Goal: Task Accomplishment & Management: Use online tool/utility

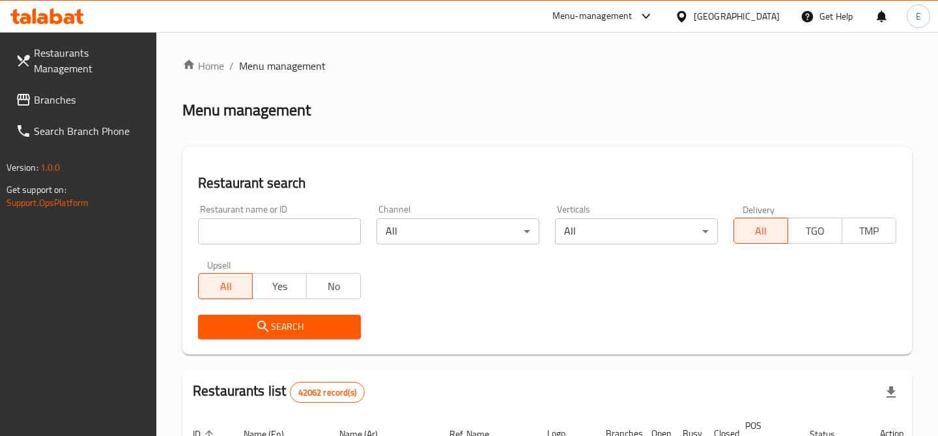
click at [267, 239] on input "search" at bounding box center [279, 231] width 163 height 26
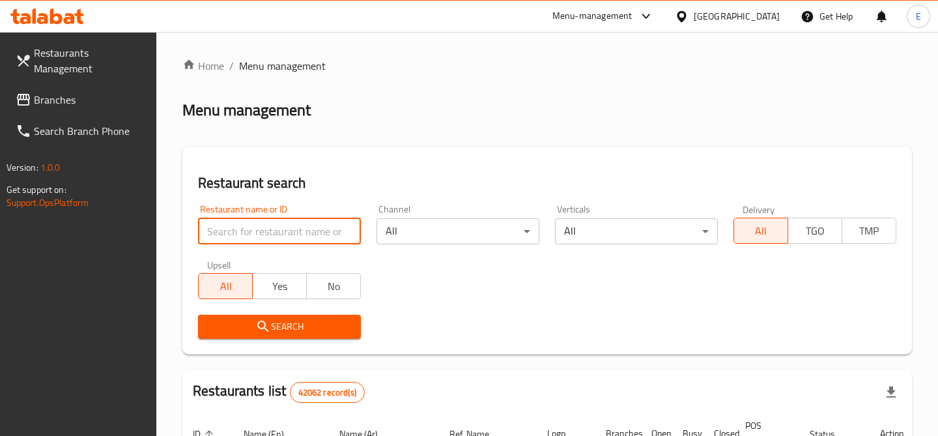
paste input "10782"
type input "10782"
click button "Search" at bounding box center [279, 327] width 163 height 24
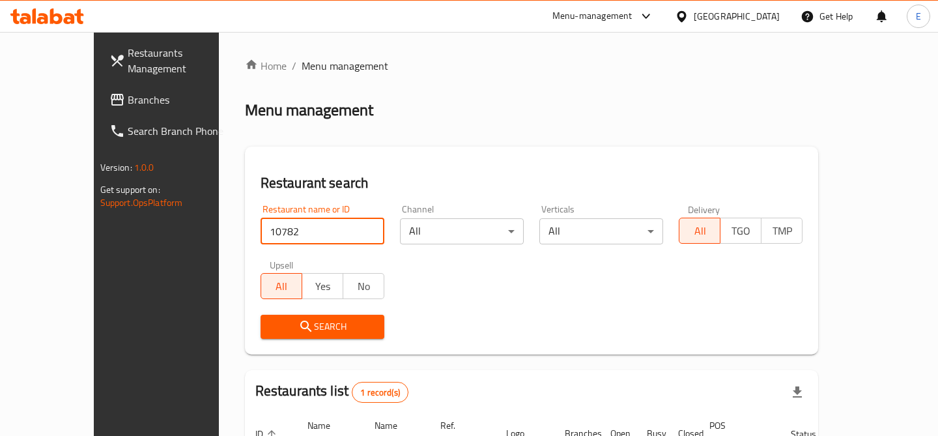
scroll to position [120, 0]
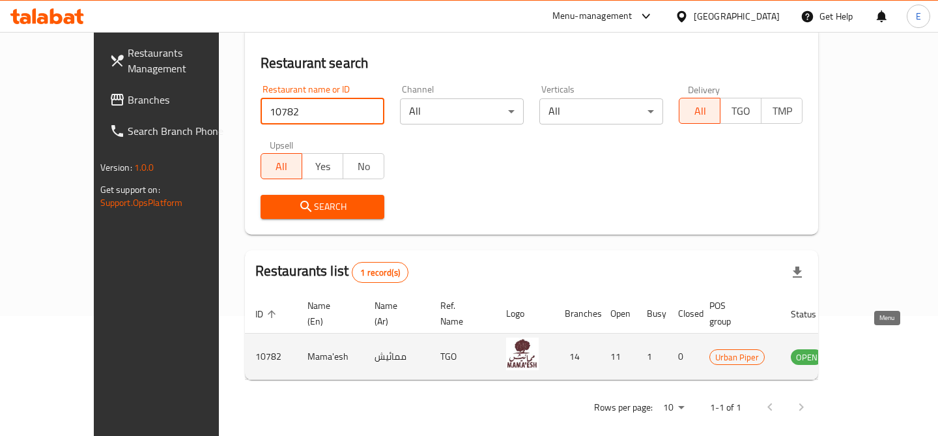
click at [875, 352] on icon "enhanced table" at bounding box center [867, 357] width 14 height 11
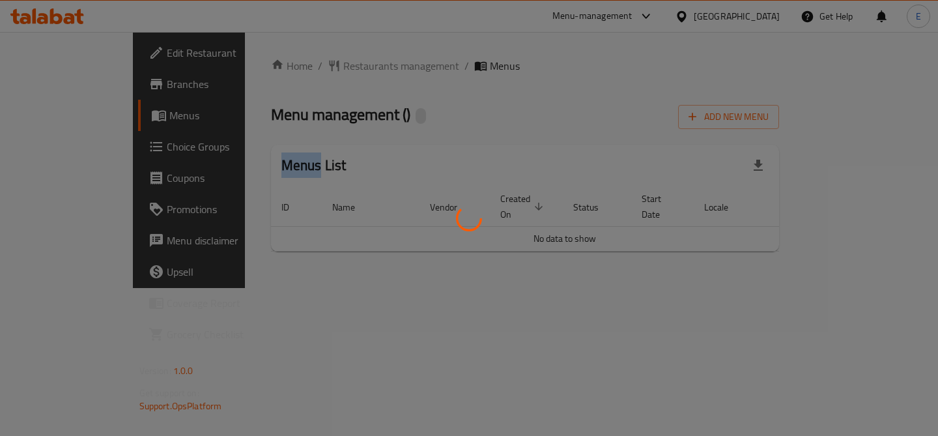
click at [880, 345] on div at bounding box center [469, 218] width 938 height 436
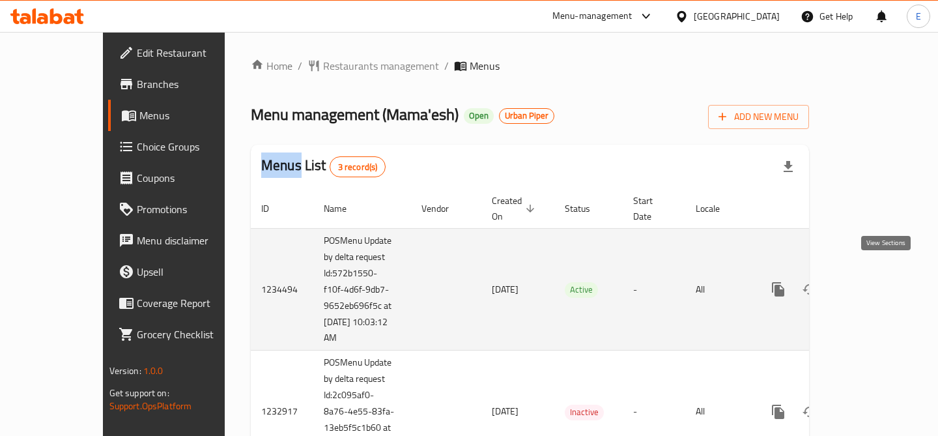
click at [880, 282] on icon "enhanced table" at bounding box center [873, 290] width 16 height 16
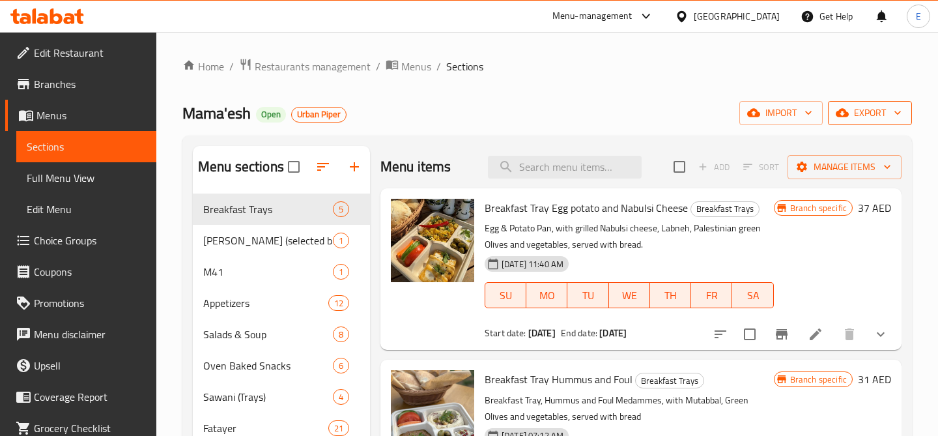
click at [881, 109] on span "export" at bounding box center [870, 113] width 63 height 16
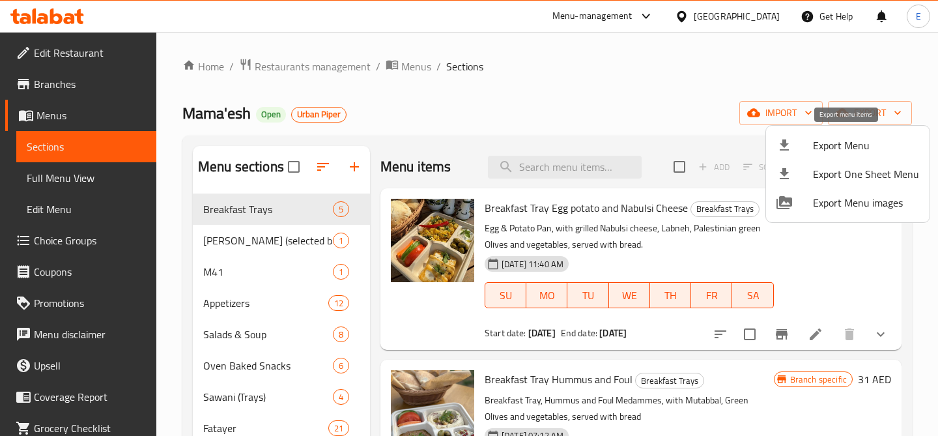
click at [867, 153] on span "Export Menu" at bounding box center [866, 146] width 106 height 16
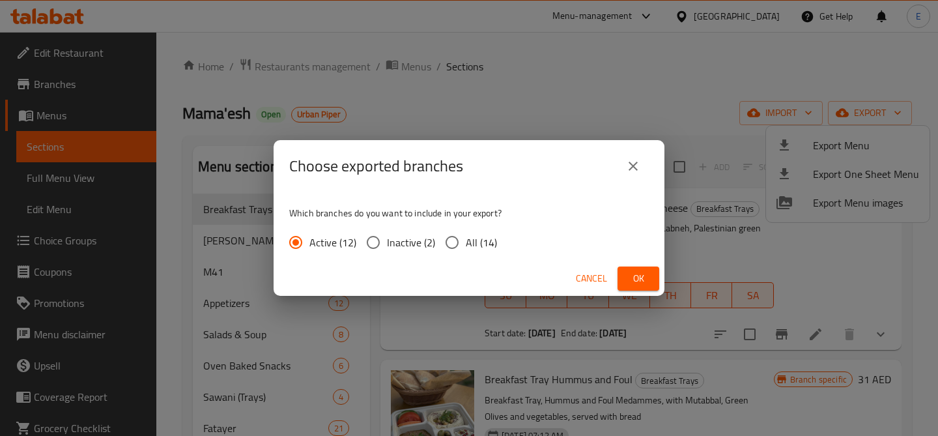
click at [633, 166] on icon "close" at bounding box center [633, 166] width 9 height 9
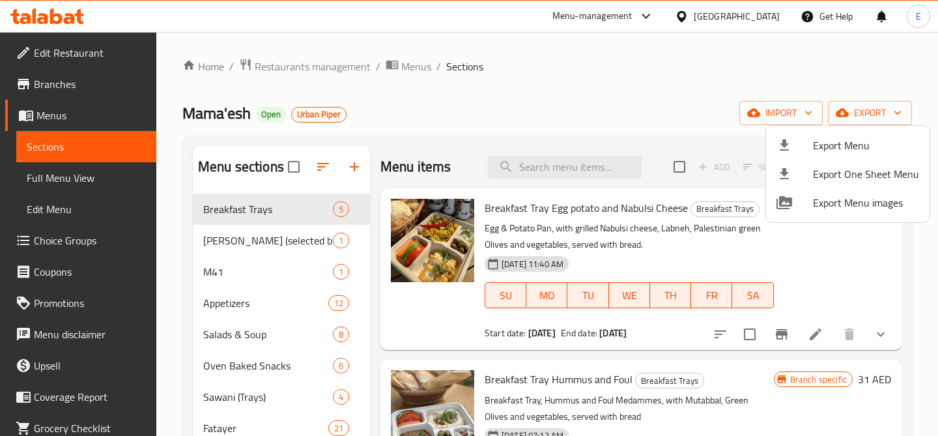
click at [727, 55] on div at bounding box center [469, 218] width 938 height 436
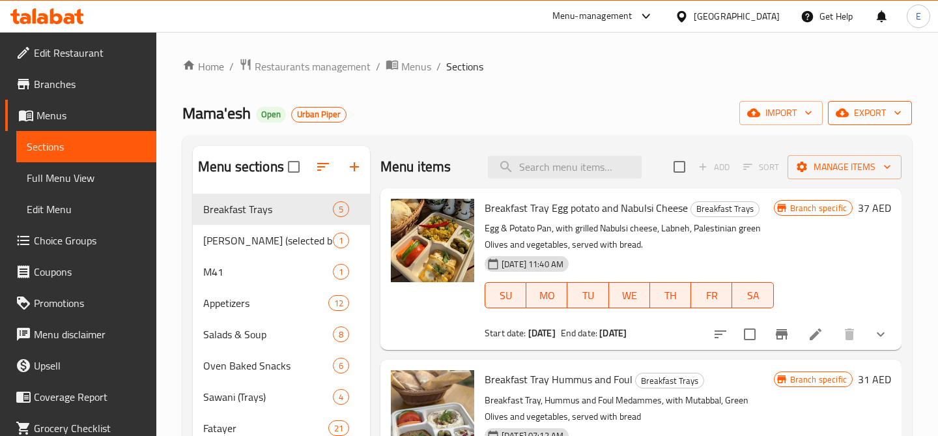
click at [890, 113] on span "export" at bounding box center [870, 113] width 63 height 16
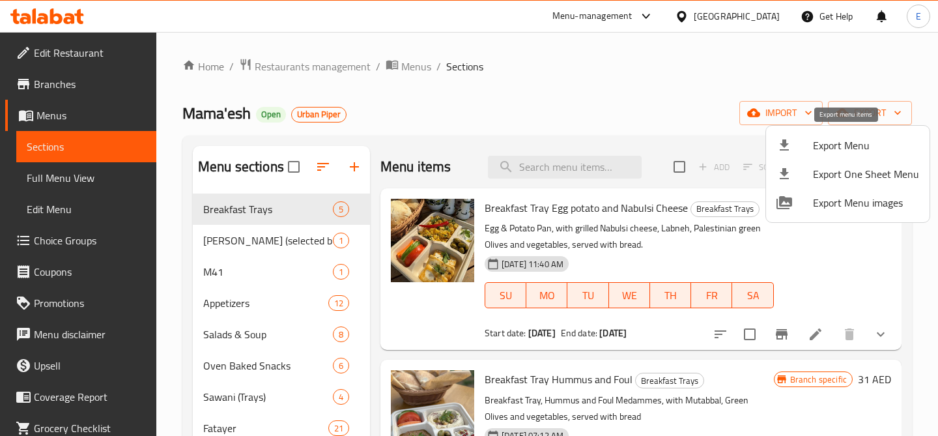
click at [854, 141] on span "Export Menu" at bounding box center [866, 146] width 106 height 16
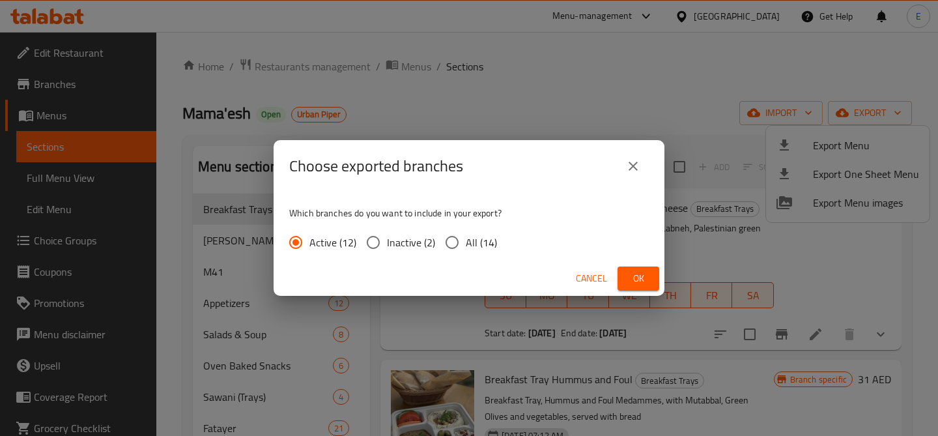
click at [643, 272] on span "Ok" at bounding box center [638, 278] width 21 height 16
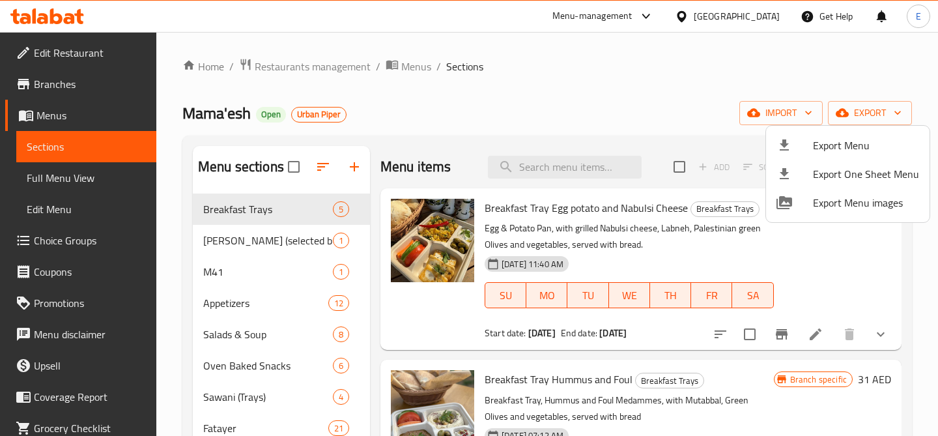
click at [440, 91] on div at bounding box center [469, 218] width 938 height 436
